Goal: Browse casually

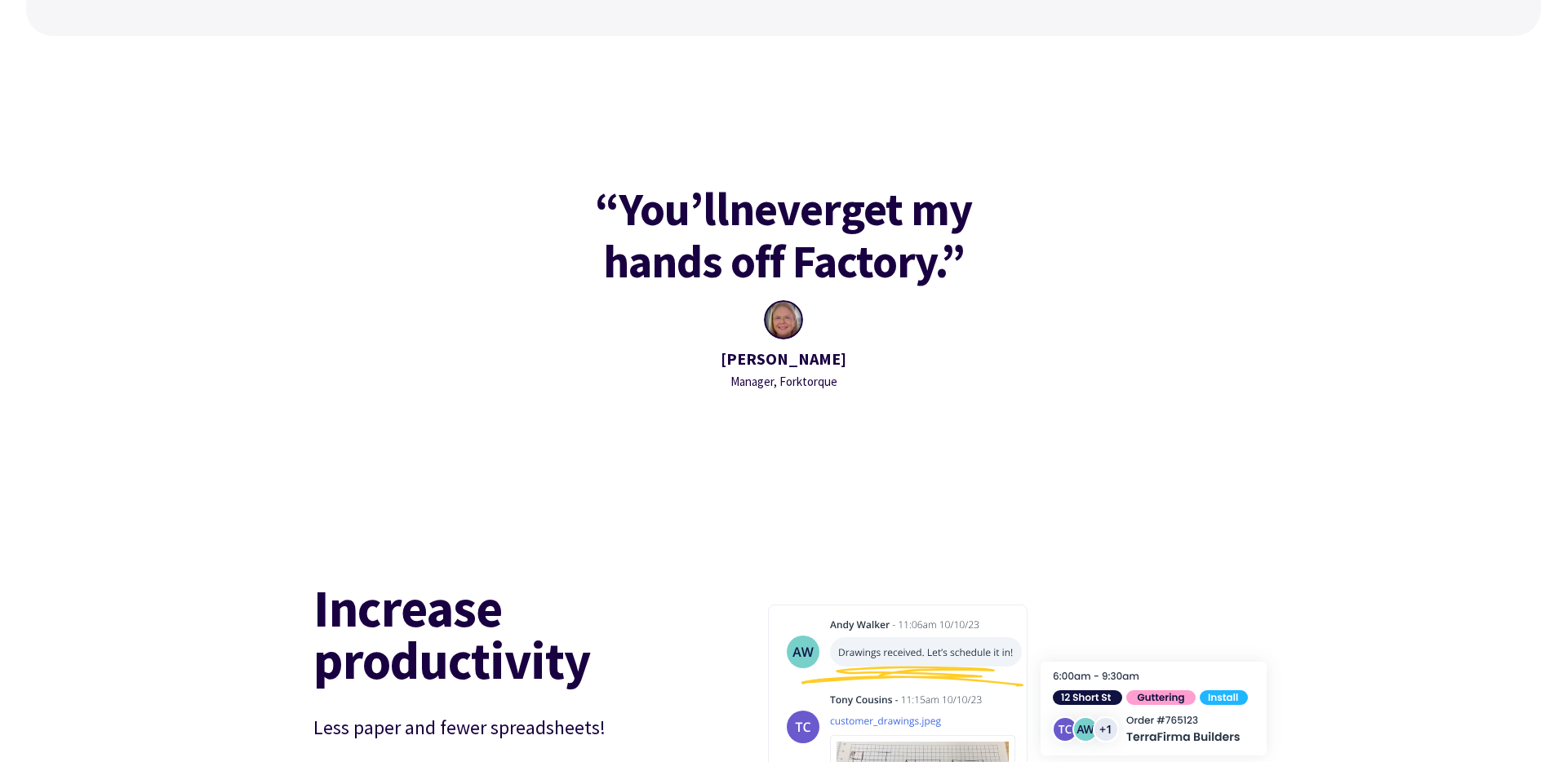
scroll to position [6358, 0]
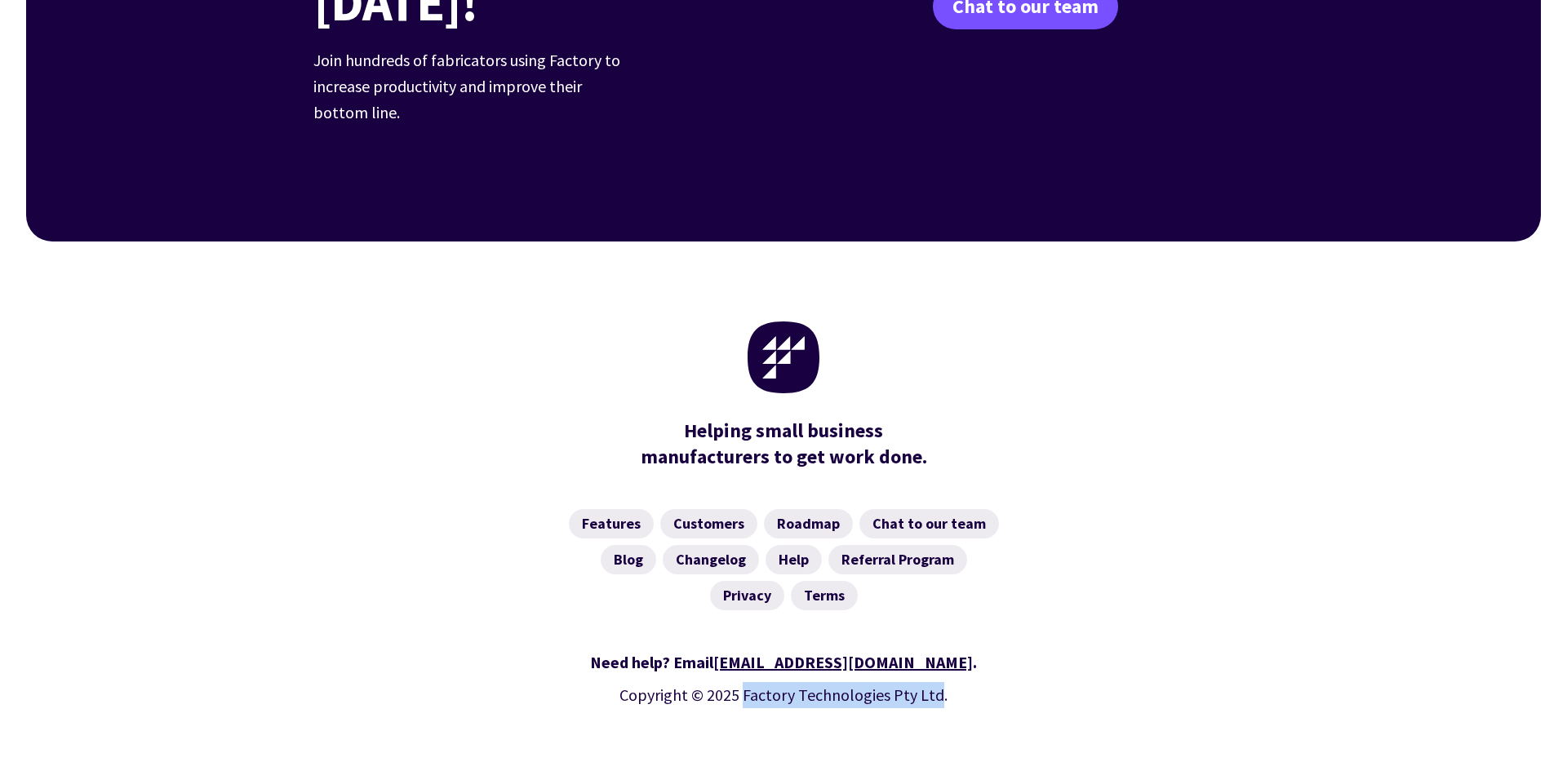
drag, startPoint x: 940, startPoint y: 645, endPoint x: 748, endPoint y: 644, distance: 191.8
click at [748, 682] on p "Copyright © 2025 Factory Technologies Pty Ltd." at bounding box center [783, 695] width 940 height 26
copy p "actory Technologies Pty Ltd"
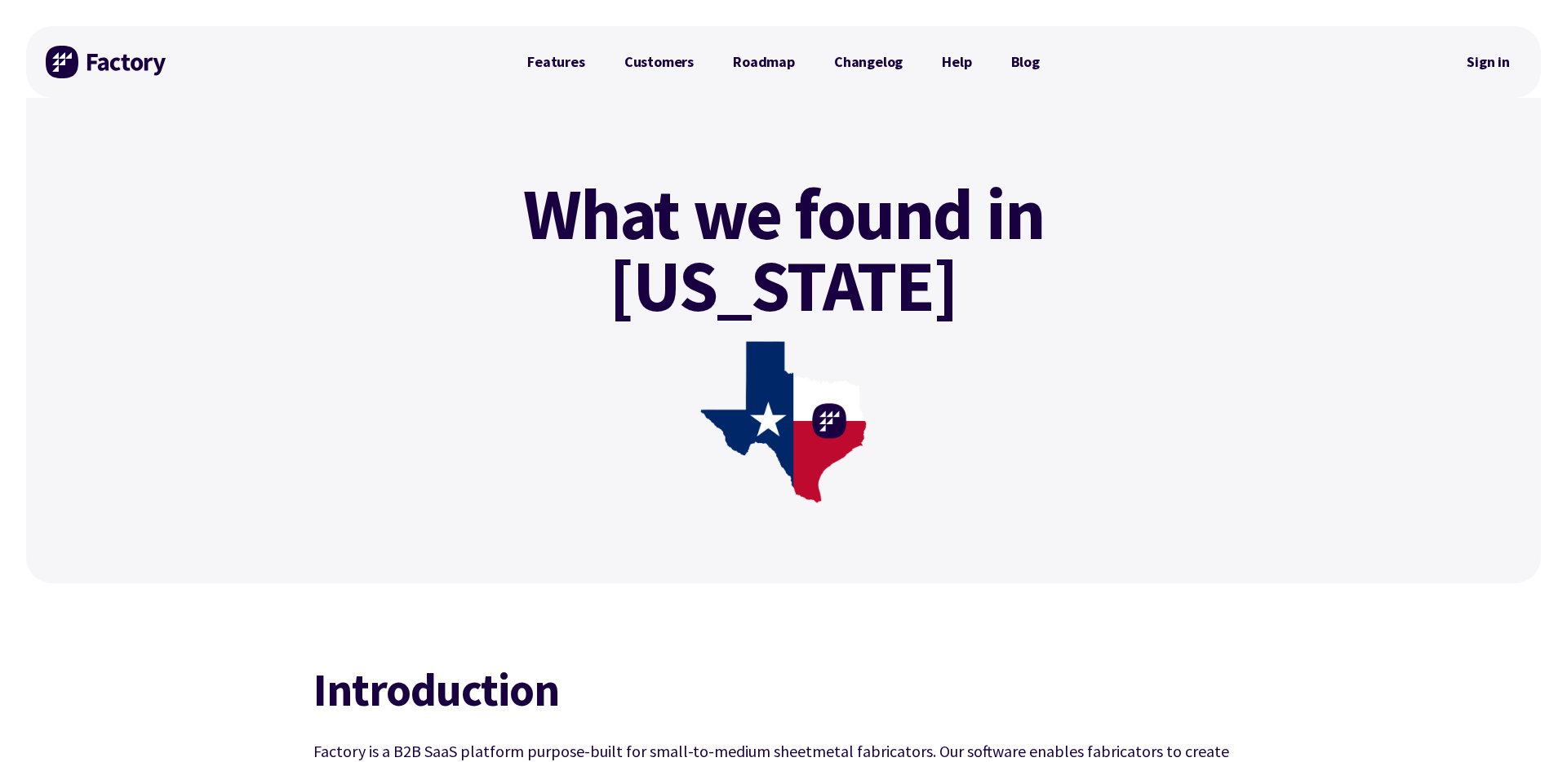
click at [114, 53] on img at bounding box center [107, 62] width 122 height 33
